Goal: Task Accomplishment & Management: Complete application form

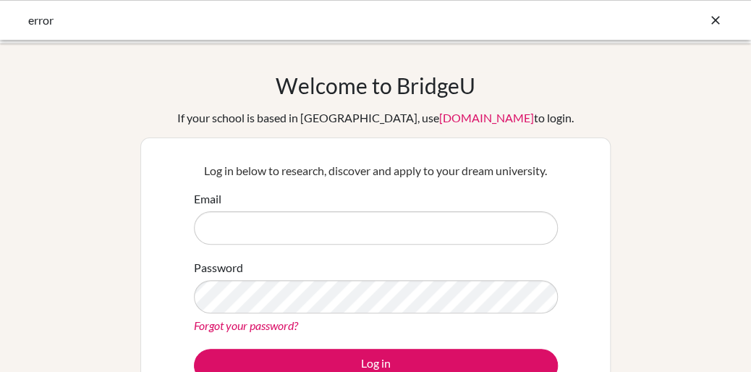
type input "[EMAIL_ADDRESS][DOMAIN_NAME]"
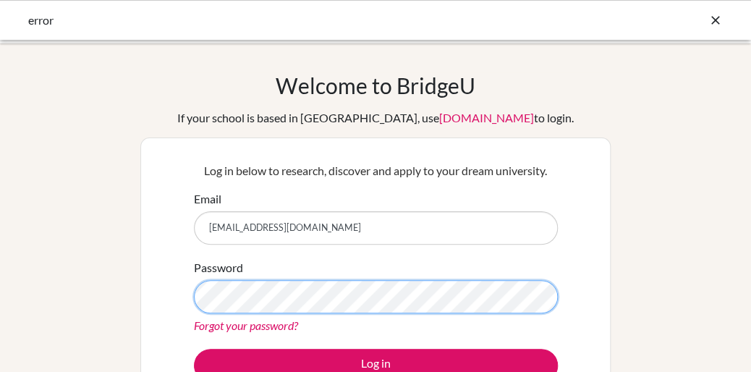
click at [194, 349] on button "Log in" at bounding box center [376, 365] width 364 height 33
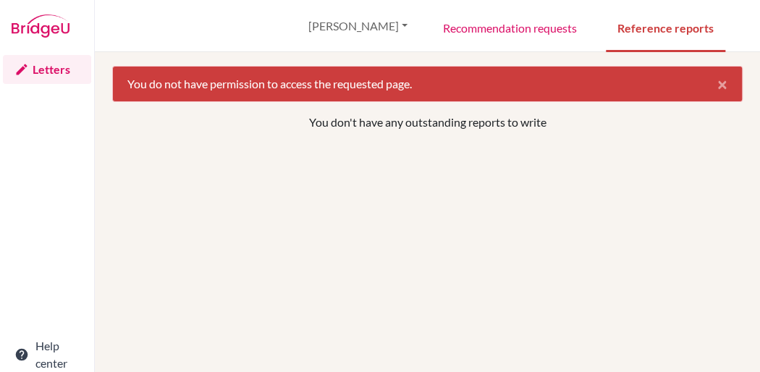
scroll to position [3, 0]
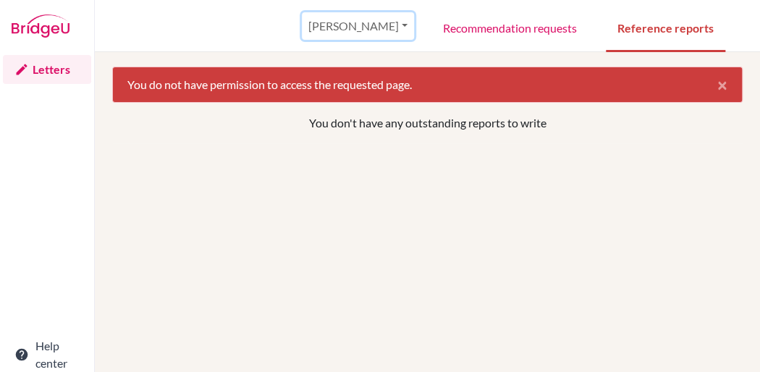
click at [359, 29] on button "Rudra Prasad" at bounding box center [358, 26] width 112 height 28
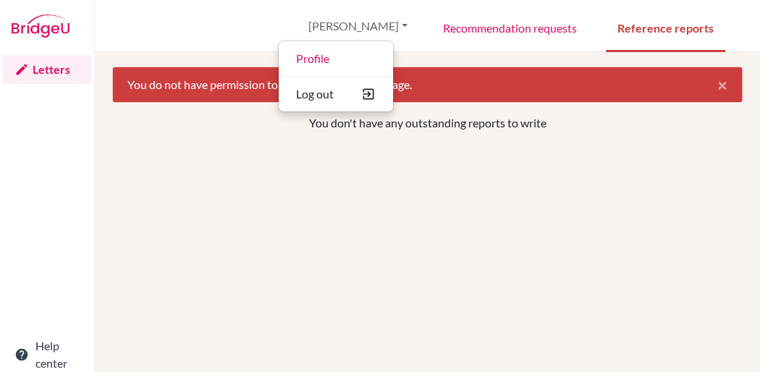
click at [483, 54] on div "You do not have permission to access the requested page. × You don't have any o…" at bounding box center [427, 212] width 665 height 320
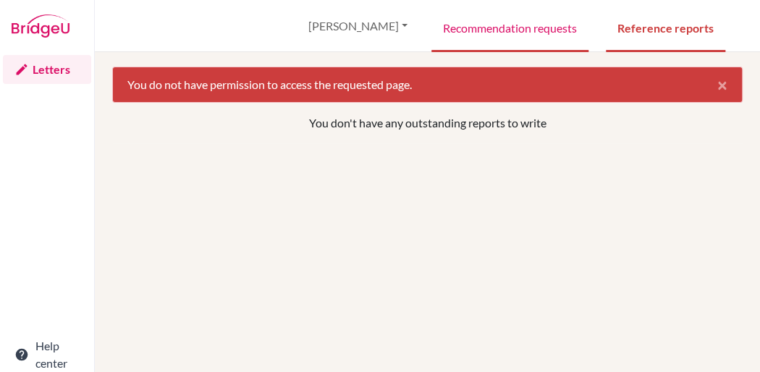
click at [491, 32] on link "Recommendation requests" at bounding box center [509, 27] width 157 height 50
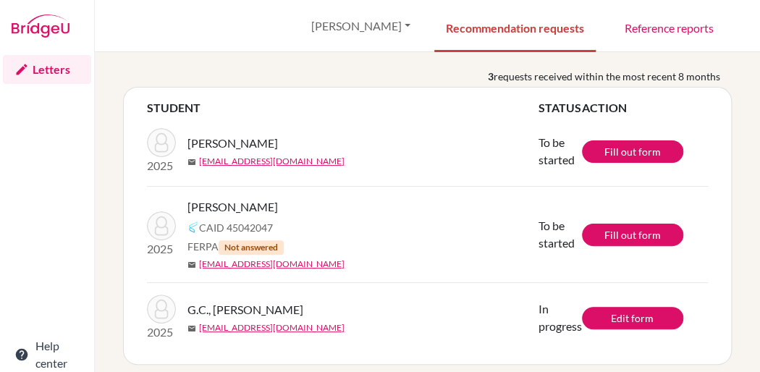
scroll to position [64, 0]
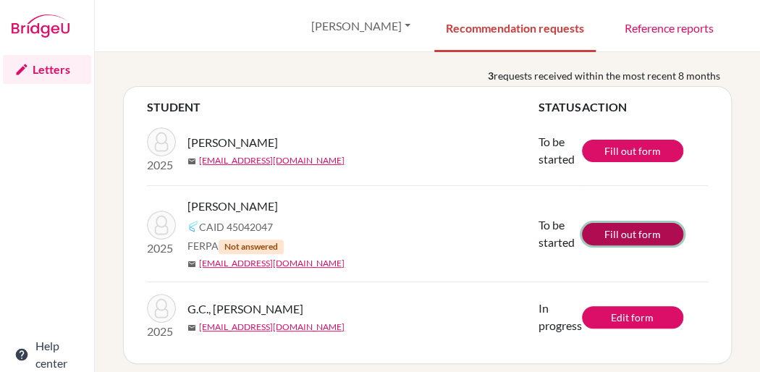
click at [614, 226] on link "Fill out form" at bounding box center [632, 234] width 101 height 22
